Goal: Task Accomplishment & Management: Complete application form

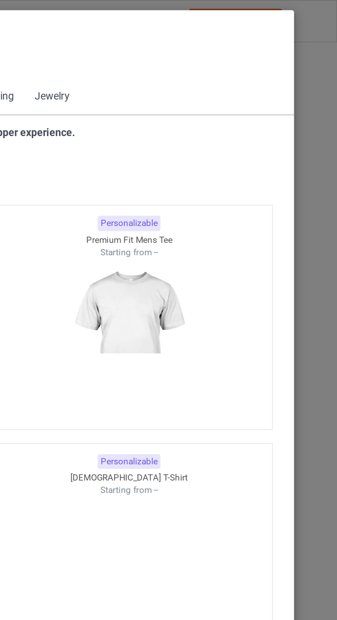
scroll to position [368, 0]
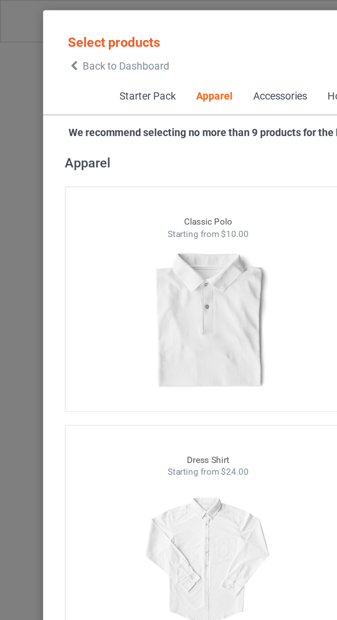
click at [35, 31] on icon at bounding box center [35, 31] width 6 height 5
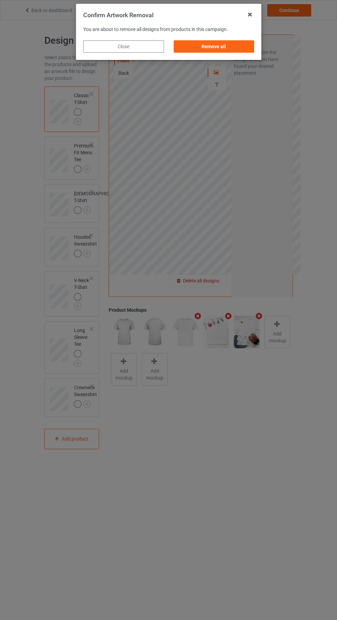
click at [212, 51] on div "Remove all" at bounding box center [214, 46] width 81 height 12
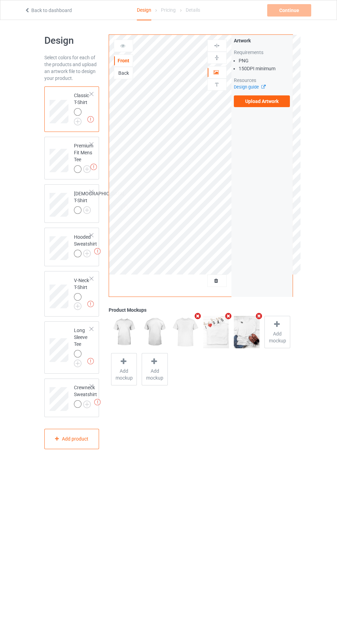
click at [266, 98] on label "Upload Artwork" at bounding box center [262, 101] width 56 height 12
click at [0, 0] on input "Upload Artwork" at bounding box center [0, 0] width 0 height 0
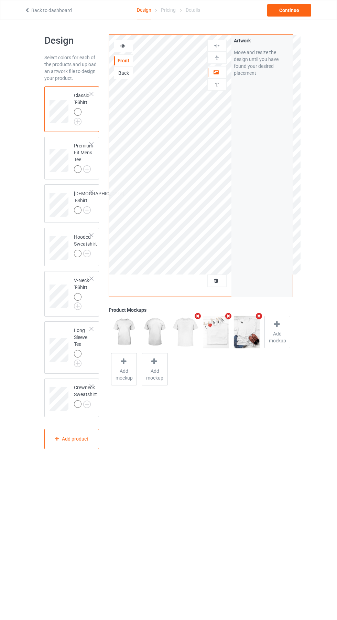
click at [124, 46] on icon at bounding box center [123, 44] width 6 height 5
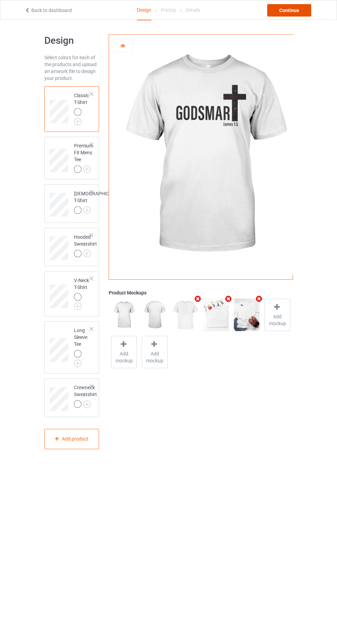
click at [297, 13] on div "Continue" at bounding box center [290, 10] width 44 height 12
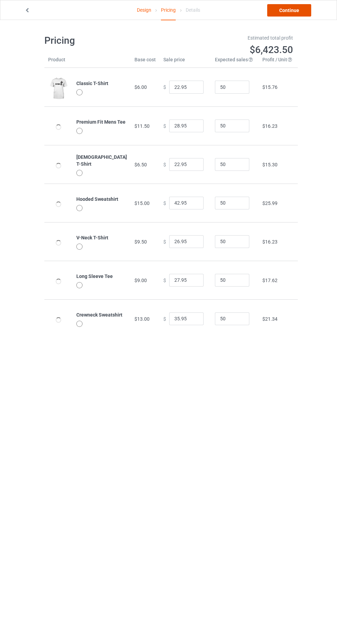
click at [299, 10] on link "Continue" at bounding box center [290, 10] width 44 height 12
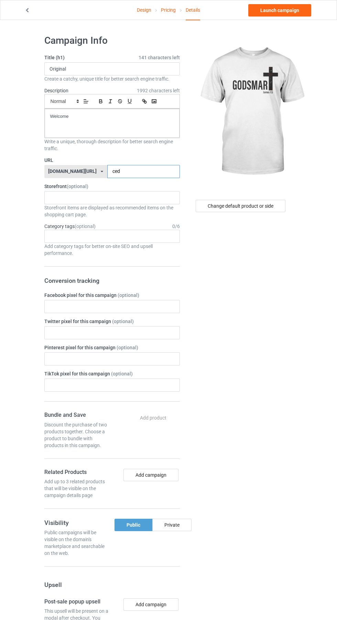
click at [137, 173] on input "ced" at bounding box center [143, 171] width 73 height 13
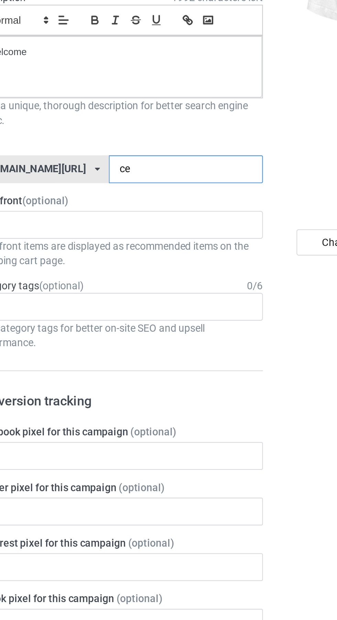
type input "c"
type input "Psn"
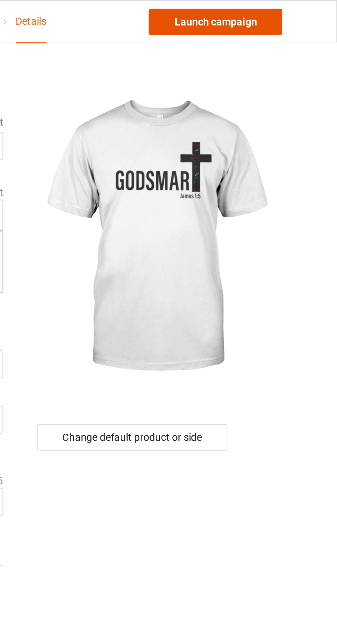
click at [292, 12] on link "Launch campaign" at bounding box center [280, 10] width 63 height 12
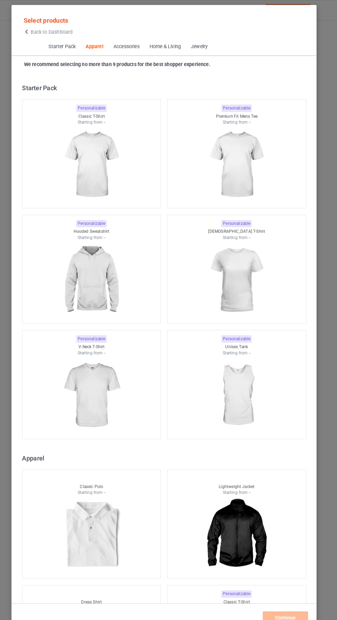
scroll to position [368, 0]
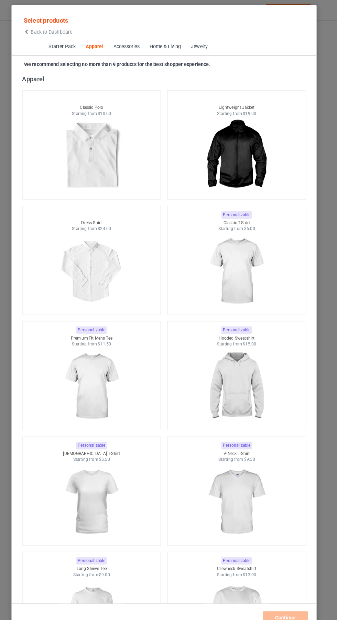
click at [35, 31] on icon at bounding box center [35, 31] width 6 height 5
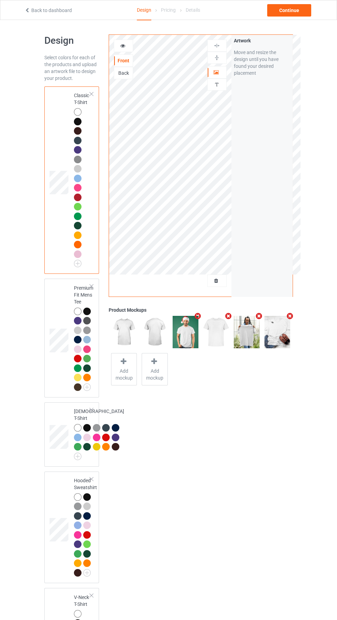
click at [27, 9] on icon at bounding box center [27, 9] width 6 height 5
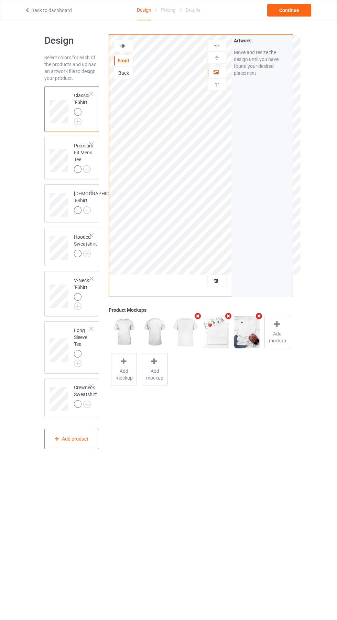
click at [221, 280] on div at bounding box center [217, 280] width 19 height 7
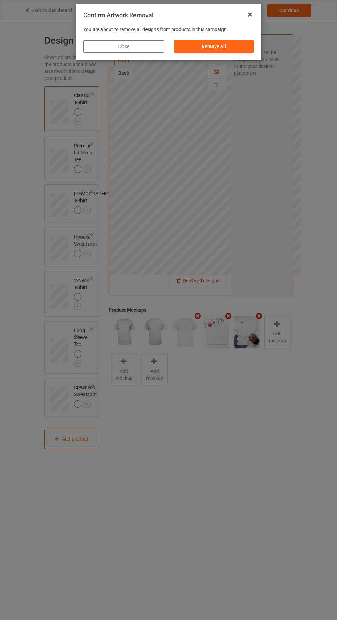
click at [228, 46] on div "Remove all" at bounding box center [214, 46] width 81 height 12
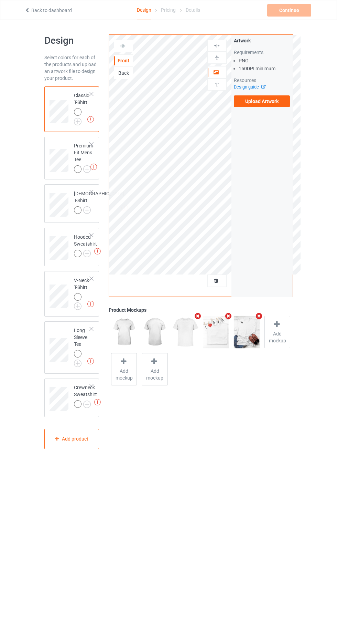
click at [272, 106] on label "Upload Artwork" at bounding box center [262, 101] width 56 height 12
click at [0, 0] on input "Upload Artwork" at bounding box center [0, 0] width 0 height 0
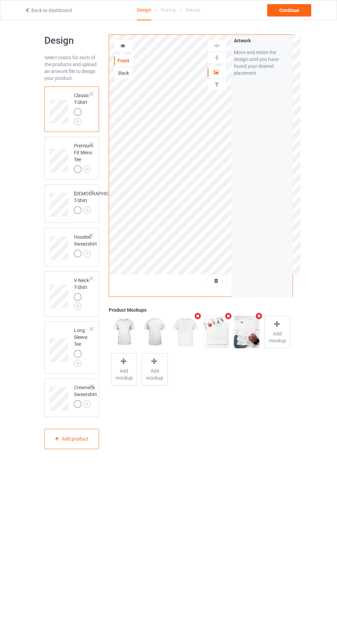
click at [0, 0] on img at bounding box center [0, 0] width 0 height 0
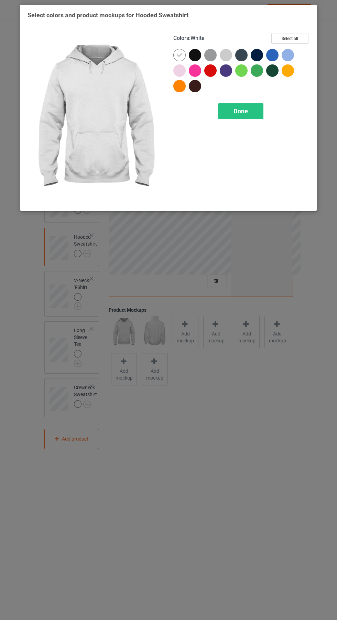
click at [250, 110] on div "Done" at bounding box center [240, 111] width 45 height 16
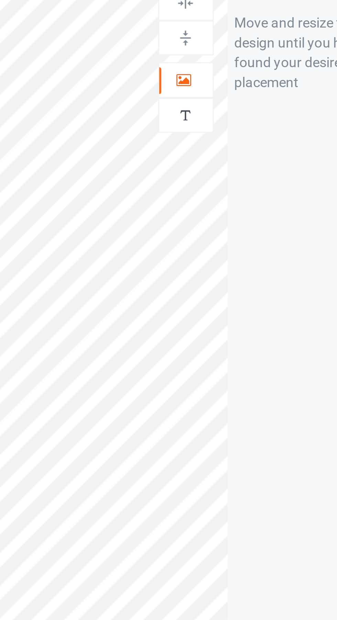
click at [215, 72] on icon at bounding box center [217, 71] width 6 height 5
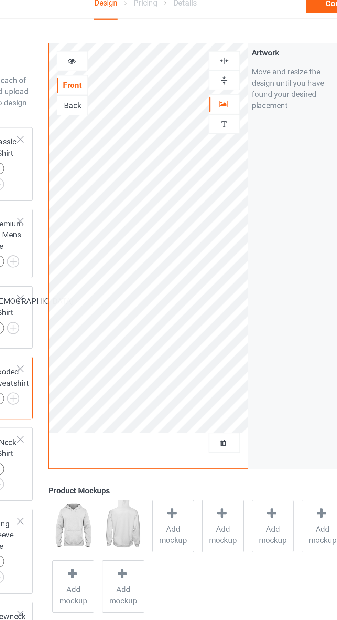
click at [217, 45] on img at bounding box center [217, 45] width 7 height 7
click at [279, 12] on div "Continue" at bounding box center [290, 10] width 44 height 12
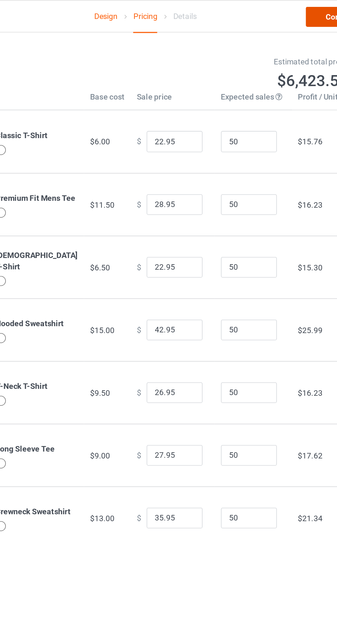
click at [278, 13] on link "Continue" at bounding box center [290, 10] width 44 height 12
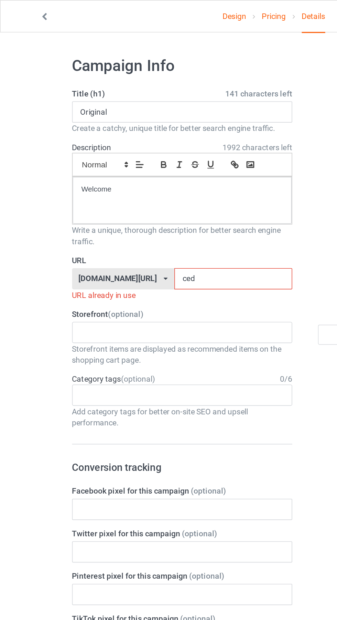
click at [126, 171] on input "ced" at bounding box center [143, 171] width 73 height 13
type input "c"
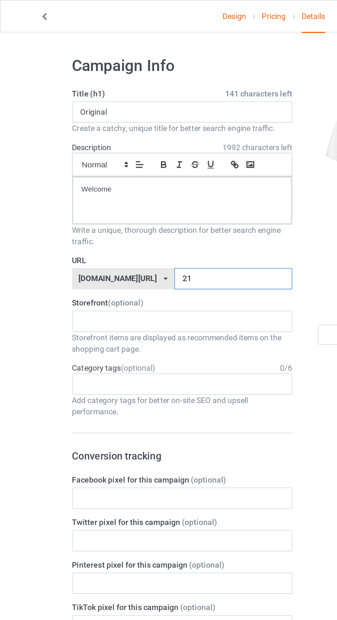
type input "210"
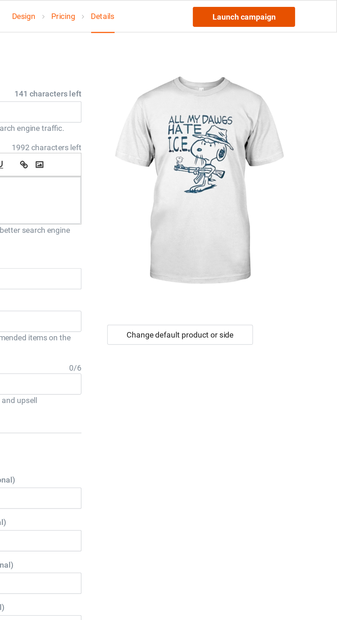
click at [291, 10] on link "Launch campaign" at bounding box center [280, 10] width 63 height 12
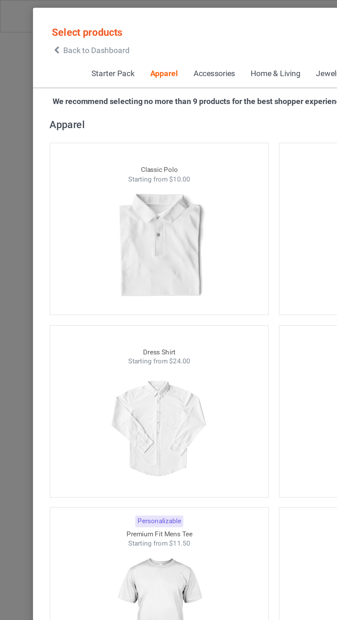
click at [37, 32] on icon at bounding box center [35, 31] width 6 height 5
